Goal: Navigation & Orientation: Understand site structure

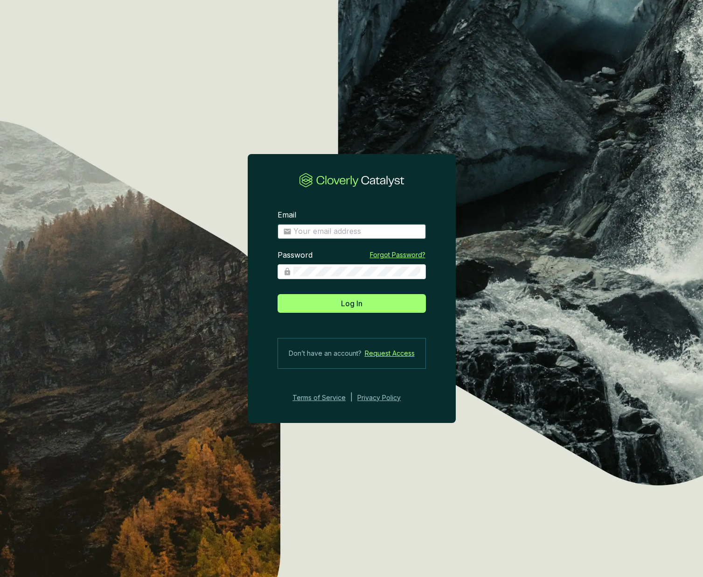
click at [343, 230] on input "Email" at bounding box center [357, 231] width 127 height 10
type input "[EMAIL_ADDRESS][DOMAIN_NAME]"
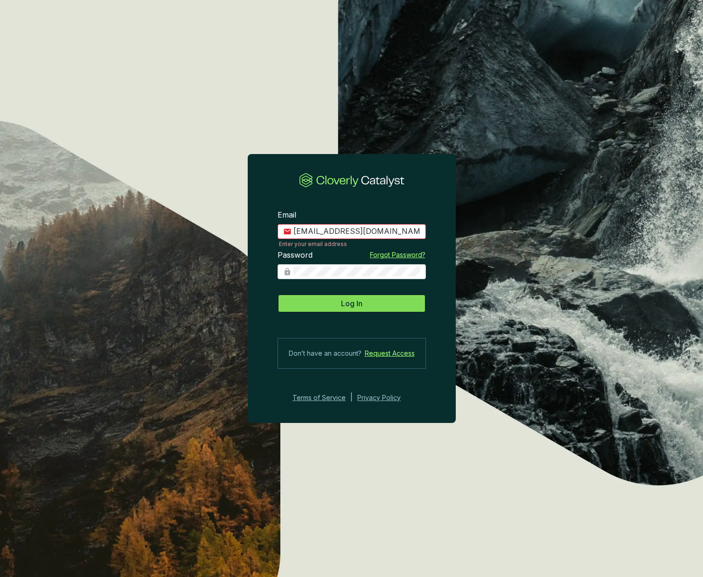
click at [354, 307] on span "Log In" at bounding box center [351, 303] width 21 height 11
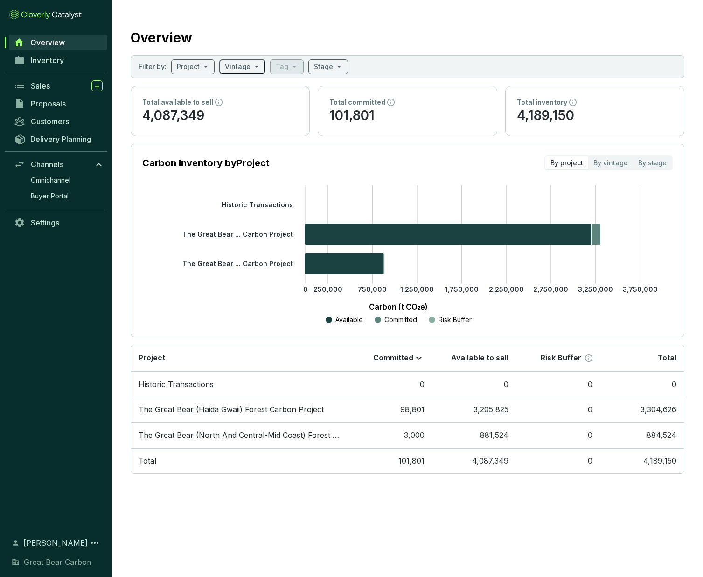
click at [249, 68] on span at bounding box center [242, 67] width 35 height 14
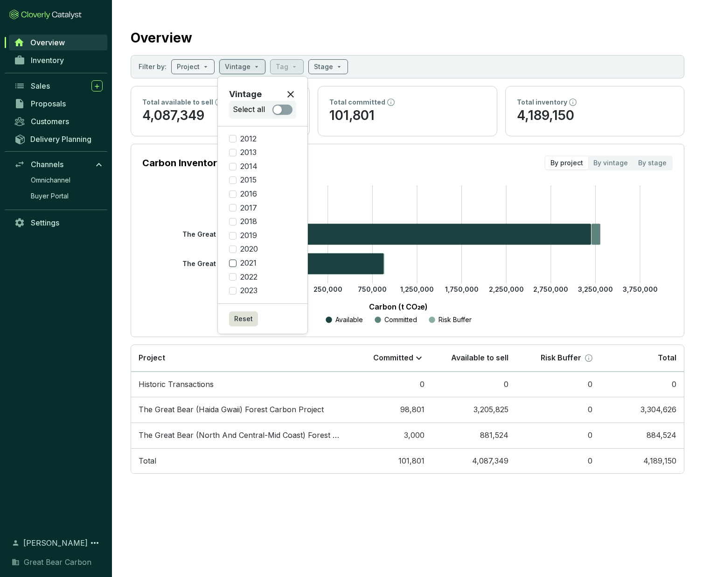
click at [232, 265] on input "2021" at bounding box center [232, 262] width 7 height 7
checkbox input "true"
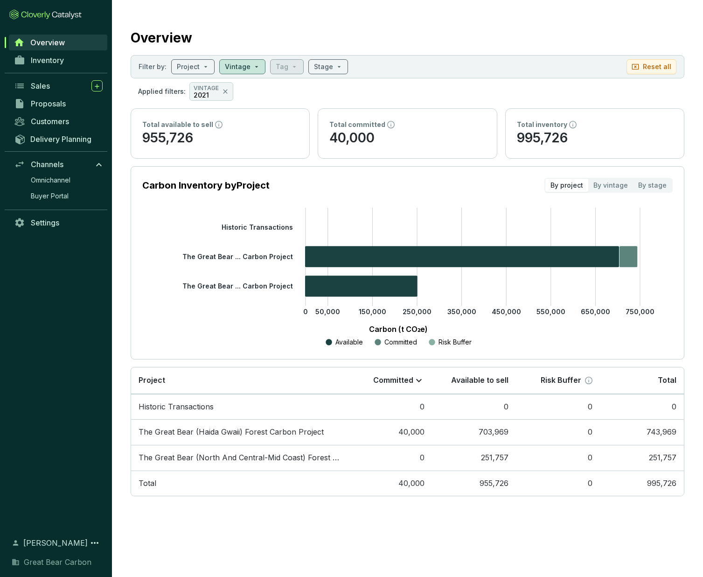
click at [170, 250] on icon "0 50,000 150,000 250,000 350,000 450,000 550,000 650,000 750,000 Historic Trans…" at bounding box center [398, 278] width 531 height 140
click at [46, 44] on span "Overview" at bounding box center [47, 42] width 35 height 9
click at [52, 60] on span "Inventory" at bounding box center [47, 60] width 33 height 9
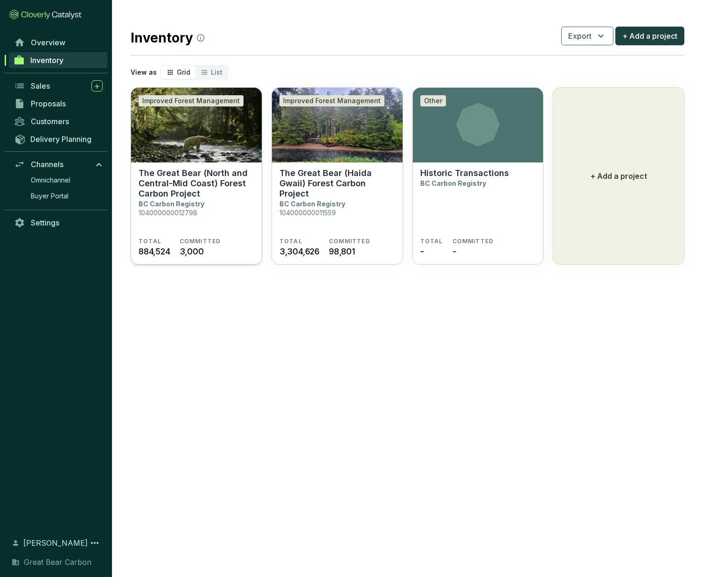
click at [191, 210] on p "104000000012798" at bounding box center [168, 213] width 59 height 8
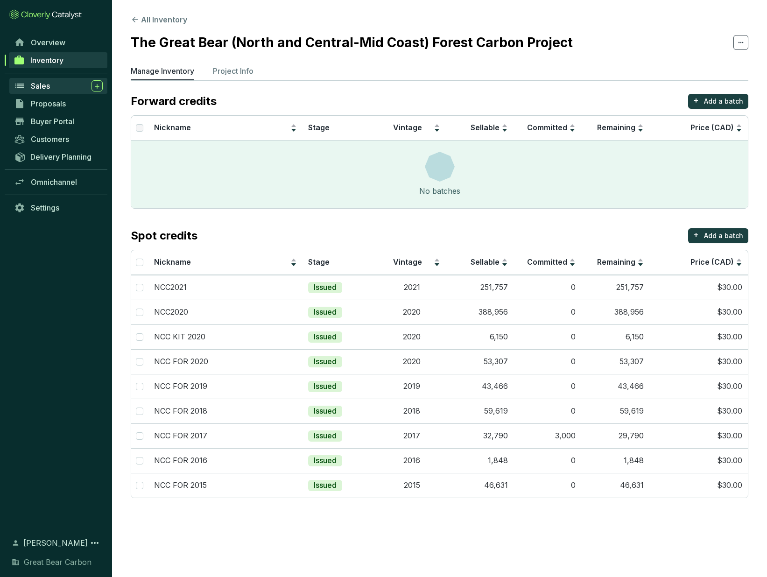
click at [35, 90] on div "Sales" at bounding box center [67, 85] width 72 height 11
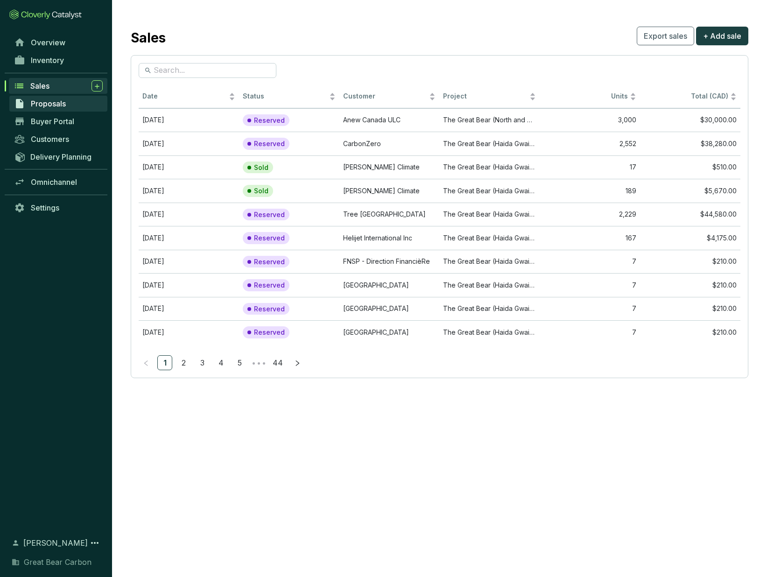
click at [42, 104] on span "Proposals" at bounding box center [48, 103] width 35 height 9
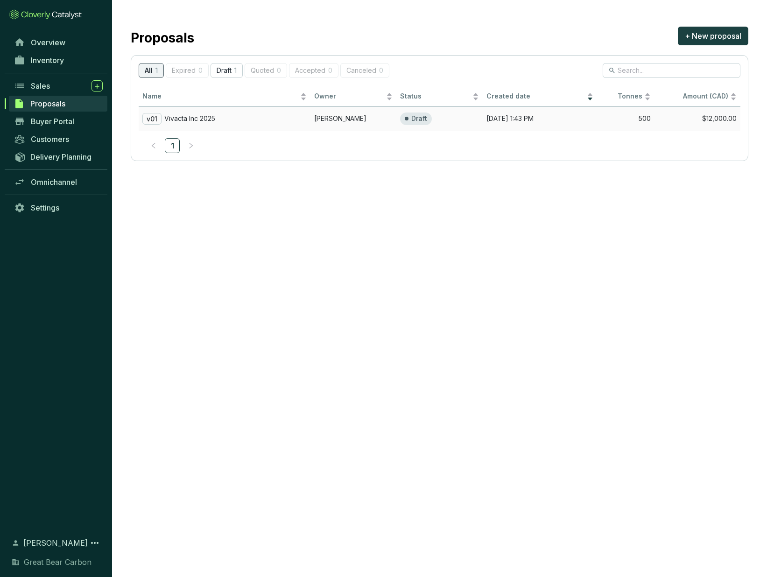
click at [194, 120] on p "Vivacta Inc 2025" at bounding box center [189, 118] width 51 height 8
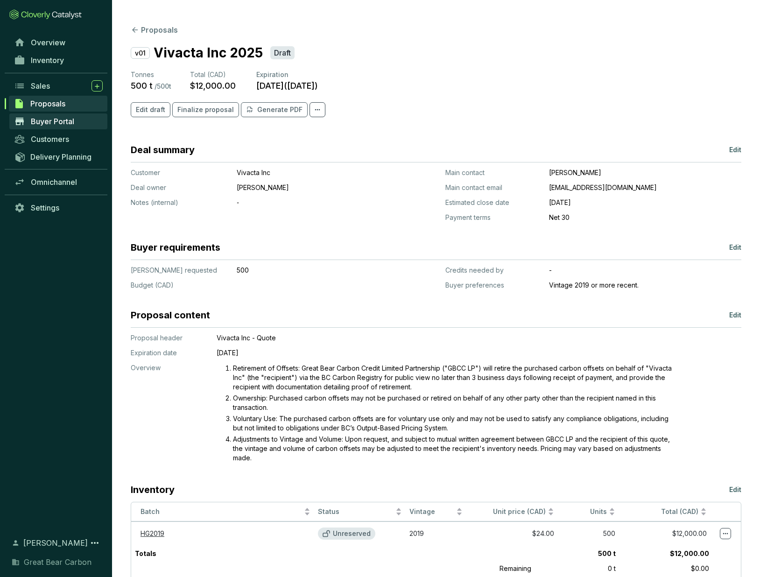
click at [57, 123] on span "Buyer Portal" at bounding box center [52, 121] width 43 height 9
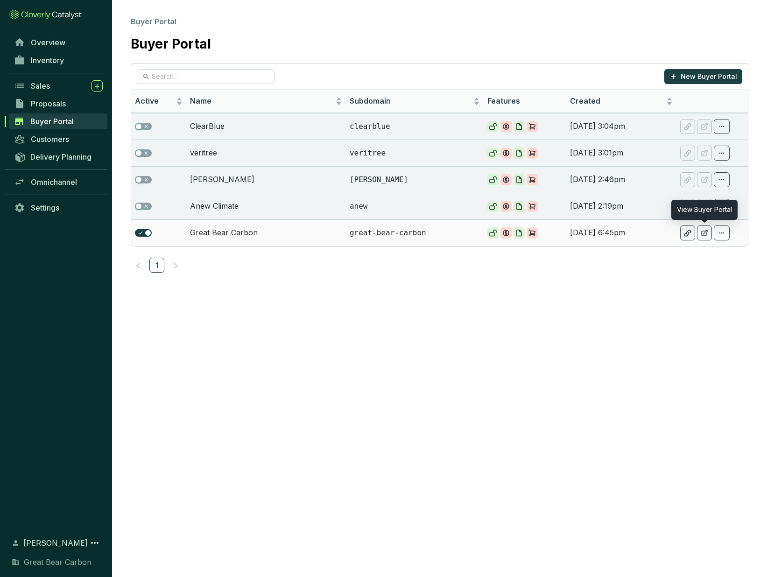
click at [703, 234] on div at bounding box center [704, 232] width 15 height 15
click at [46, 140] on span "Customers" at bounding box center [50, 138] width 38 height 9
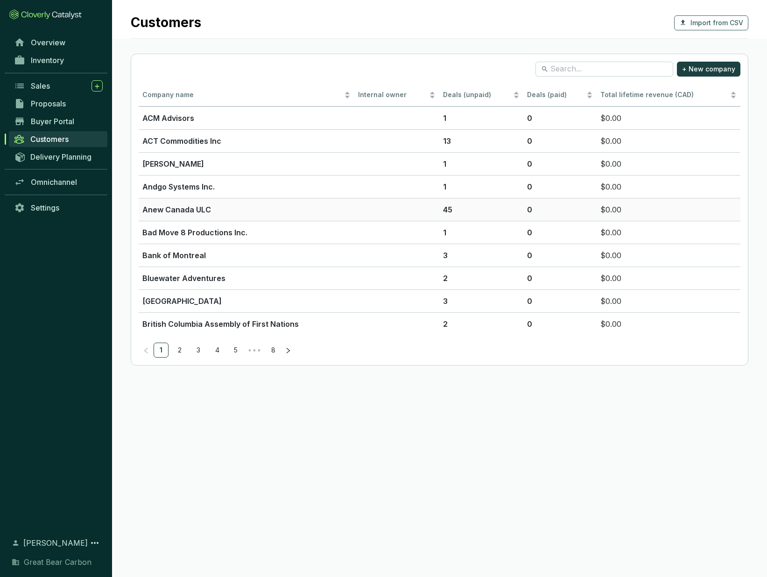
click at [183, 210] on p "Anew Canada ULC" at bounding box center [246, 209] width 208 height 11
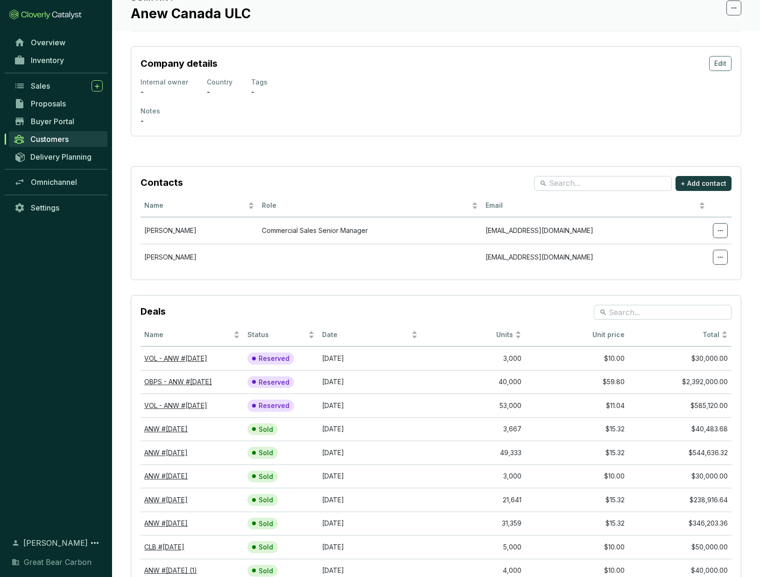
scroll to position [108, 0]
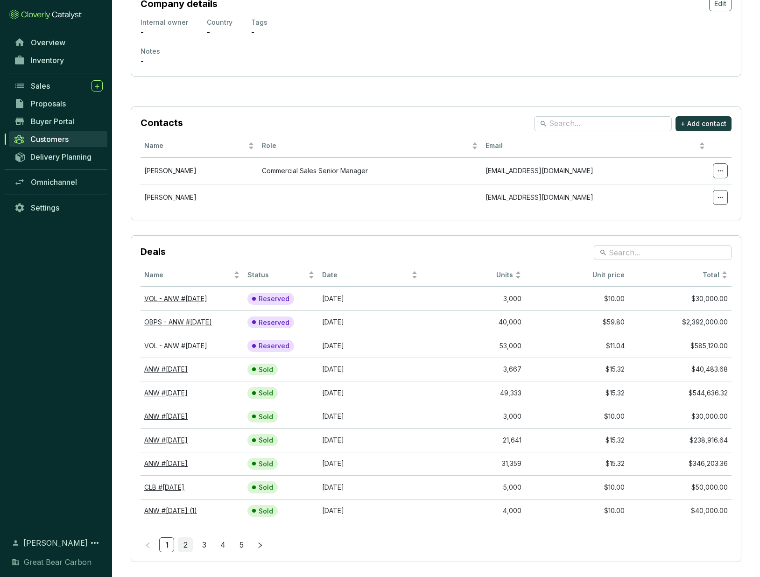
click at [189, 542] on link "2" at bounding box center [185, 545] width 14 height 14
click at [207, 547] on link "3" at bounding box center [204, 545] width 14 height 14
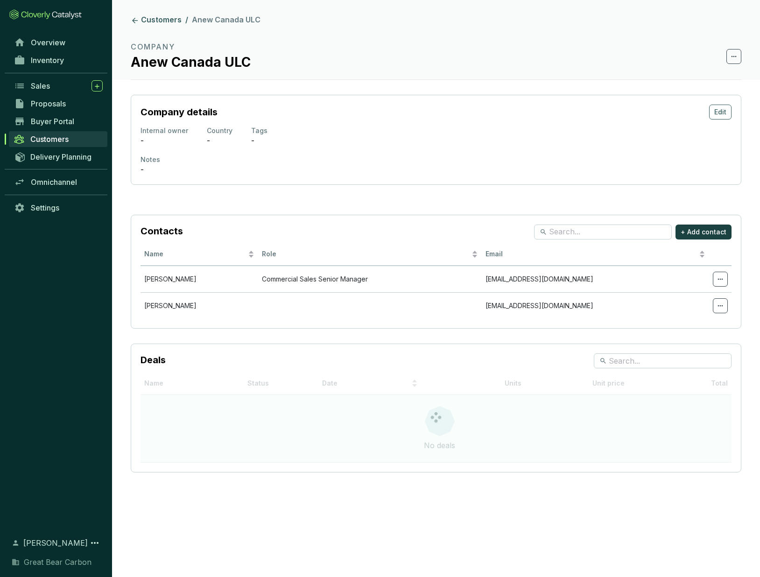
scroll to position [0, 0]
